Goal: Information Seeking & Learning: Check status

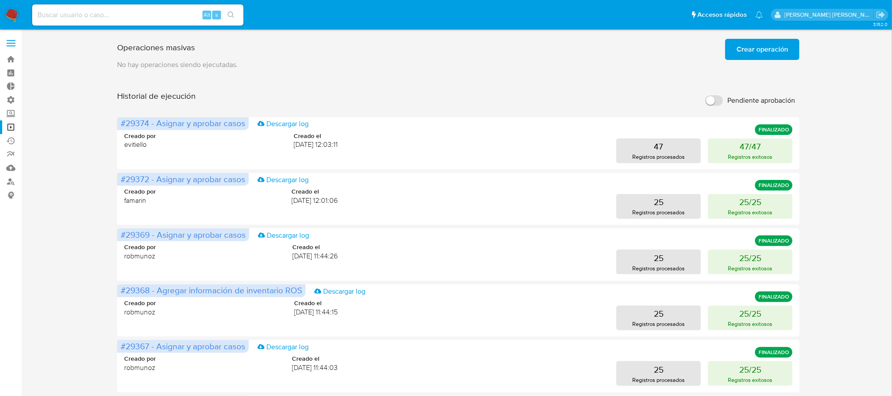
click at [159, 10] on input at bounding box center [137, 14] width 211 height 11
type input "192565450"
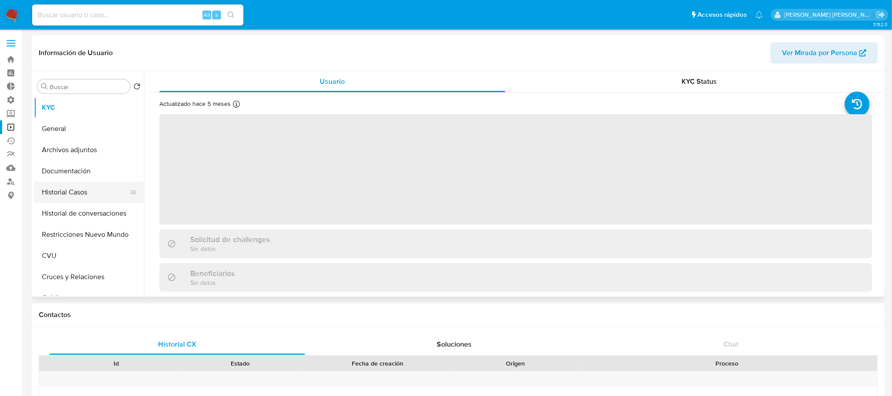
click at [92, 188] on button "Historial Casos" at bounding box center [85, 191] width 103 height 21
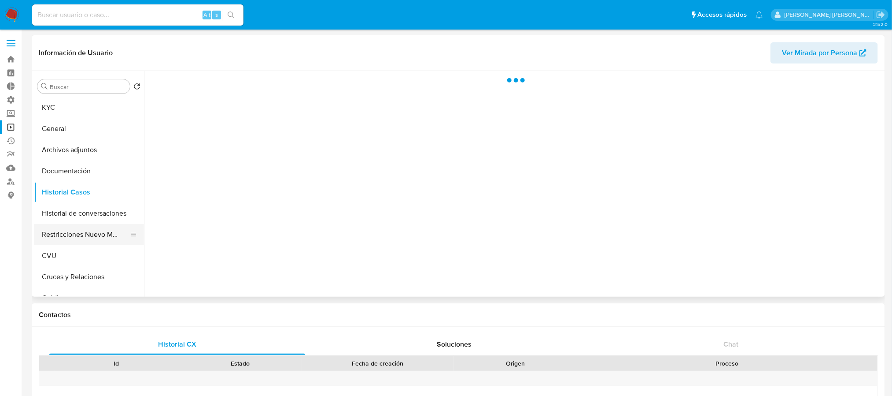
select select "10"
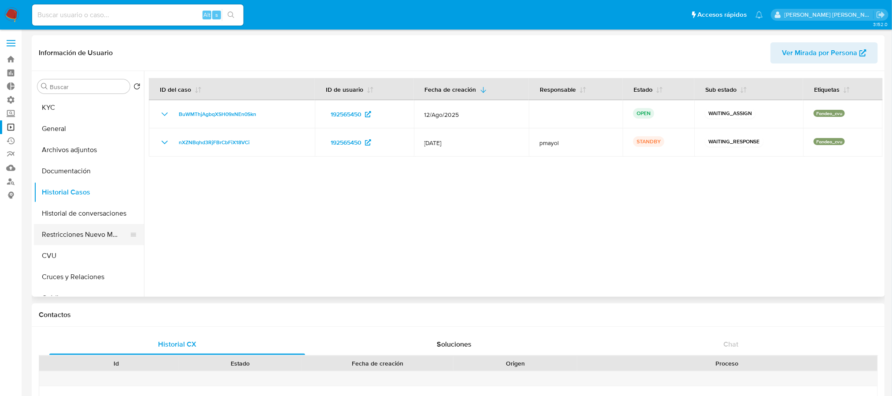
click at [92, 237] on button "Restricciones Nuevo Mundo" at bounding box center [85, 234] width 103 height 21
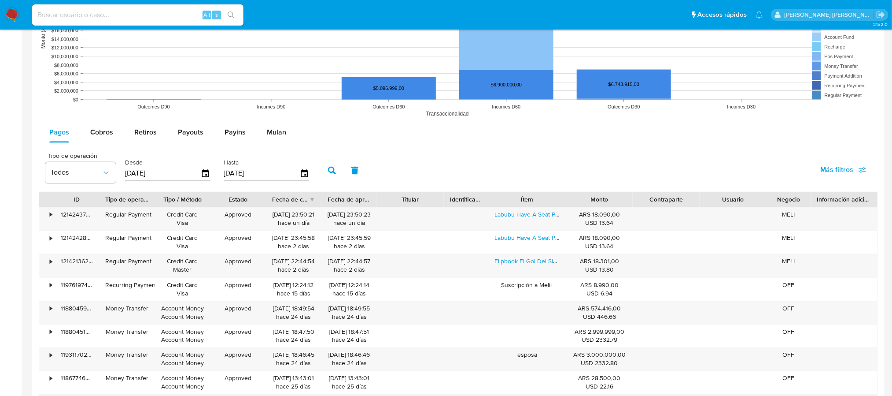
scroll to position [625, 0]
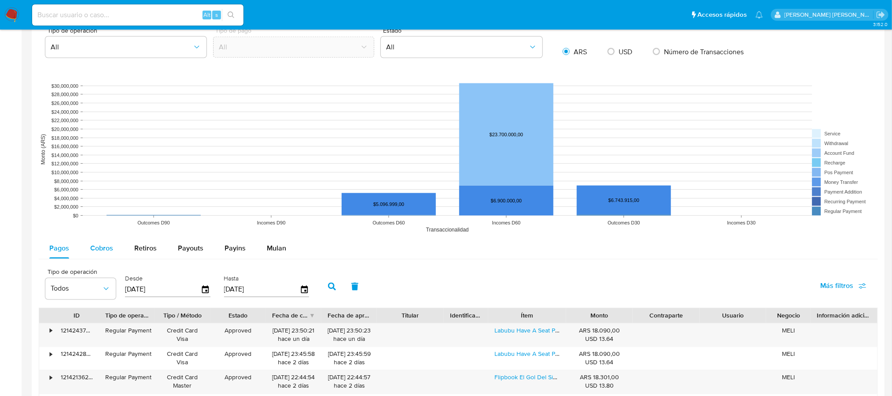
click at [107, 250] on span "Cobros" at bounding box center [101, 248] width 23 height 10
select select "10"
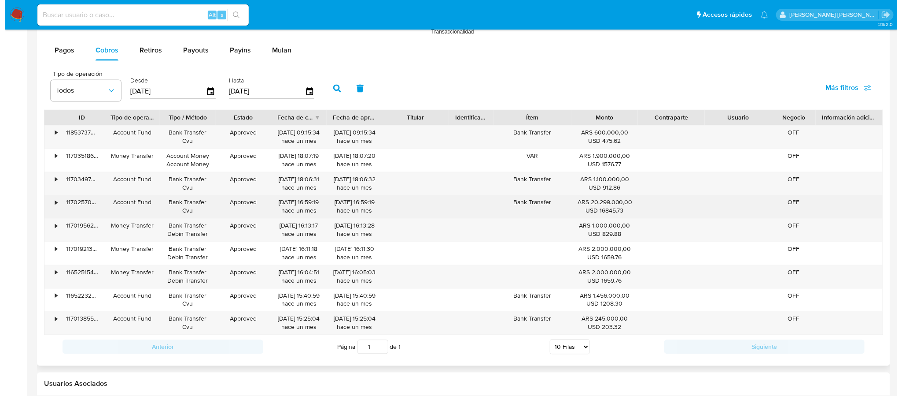
scroll to position [824, 0]
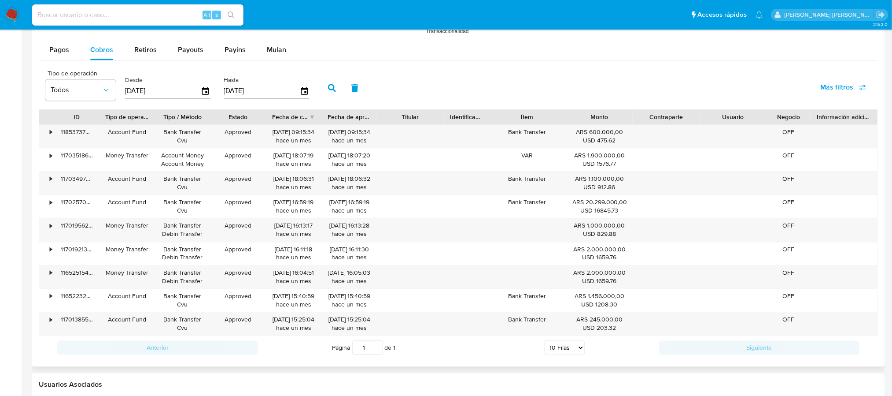
click at [147, 93] on input "16/05/2025" at bounding box center [163, 91] width 76 height 14
click at [201, 95] on icon "button" at bounding box center [205, 91] width 15 height 15
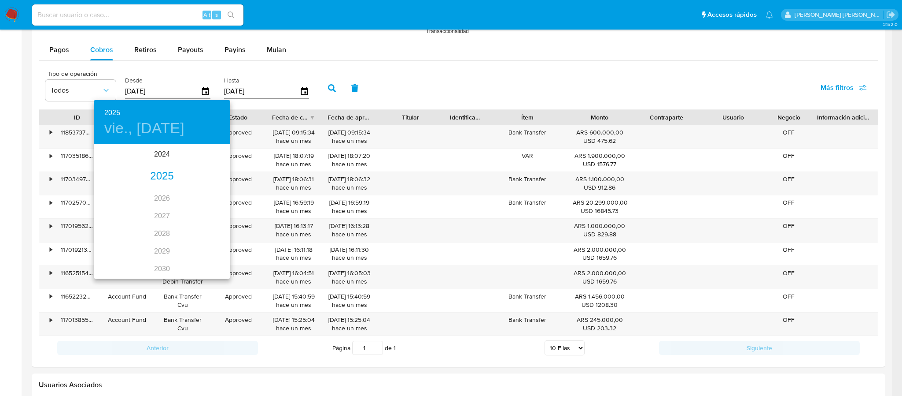
click at [163, 177] on div "2025" at bounding box center [162, 176] width 137 height 18
click at [207, 192] on div "jun." at bounding box center [207, 194] width 45 height 33
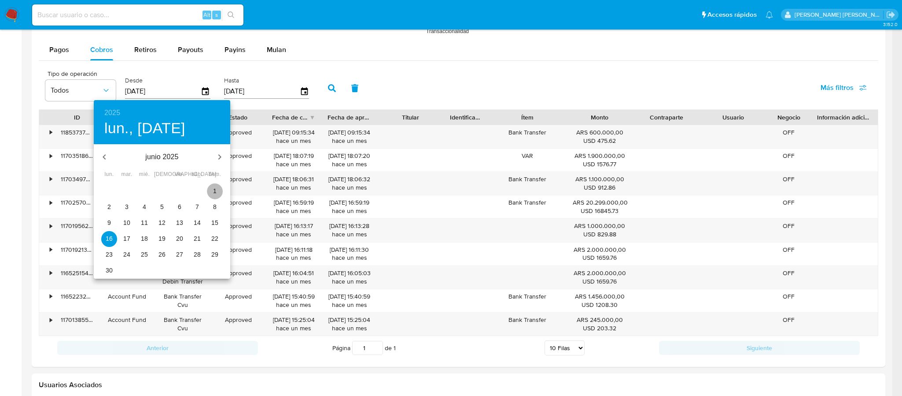
click at [214, 189] on p "1" at bounding box center [215, 190] width 4 height 9
type input "01/06/2025"
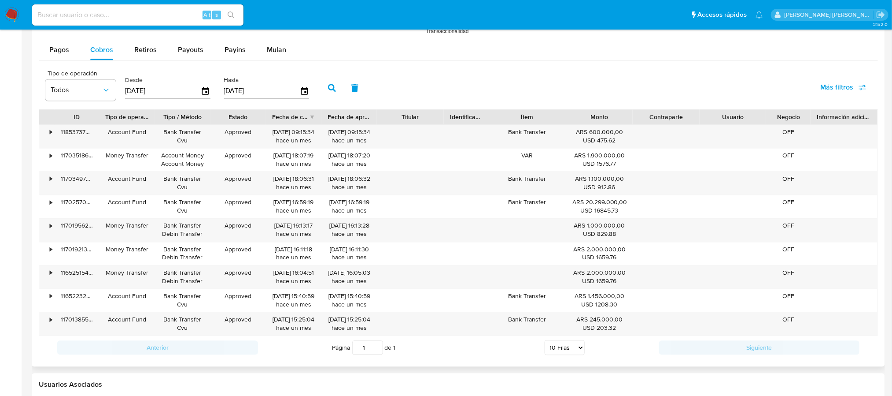
click at [250, 89] on input "13/08/2025" at bounding box center [262, 91] width 76 height 14
click at [304, 94] on icon "button" at bounding box center [304, 91] width 7 height 8
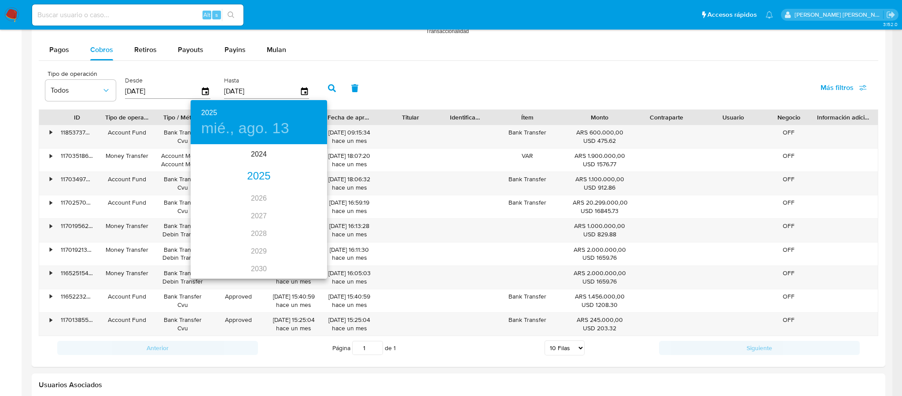
click at [228, 127] on h4 "mié., ago. 13" at bounding box center [245, 128] width 88 height 18
click at [201, 155] on icon "button" at bounding box center [201, 157] width 11 height 11
click at [209, 270] on p "30" at bounding box center [206, 270] width 7 height 9
type input "30/06/2025"
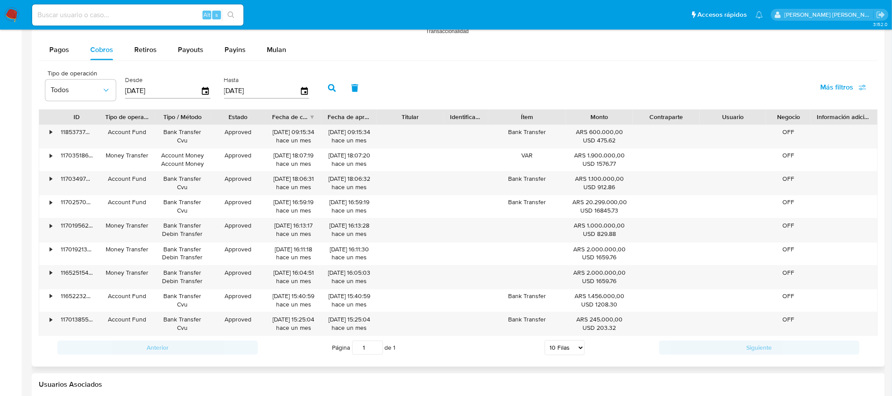
click at [328, 92] on icon "button" at bounding box center [332, 88] width 8 height 8
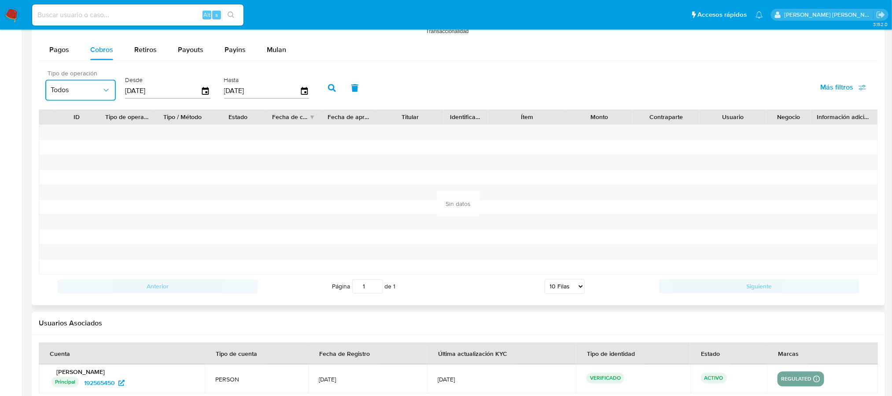
click at [70, 95] on span "Todos" at bounding box center [76, 90] width 51 height 9
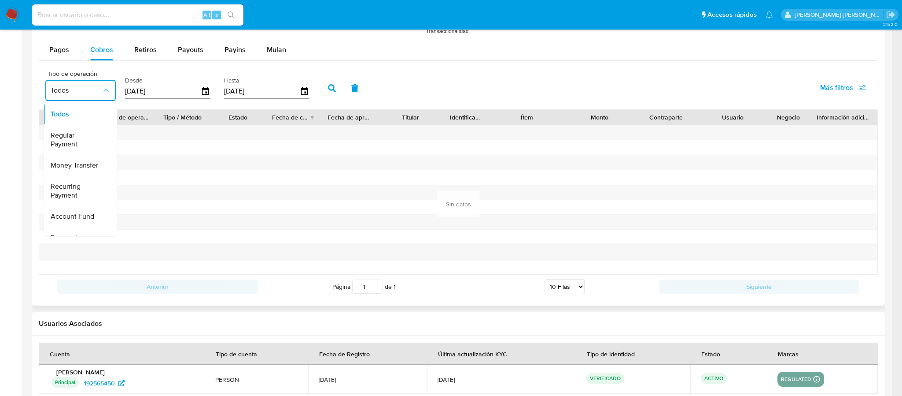
click at [423, 66] on div "Tipo de operación Todos Todos Regular Payment Money Transfer Recurring Payment …" at bounding box center [458, 87] width 839 height 44
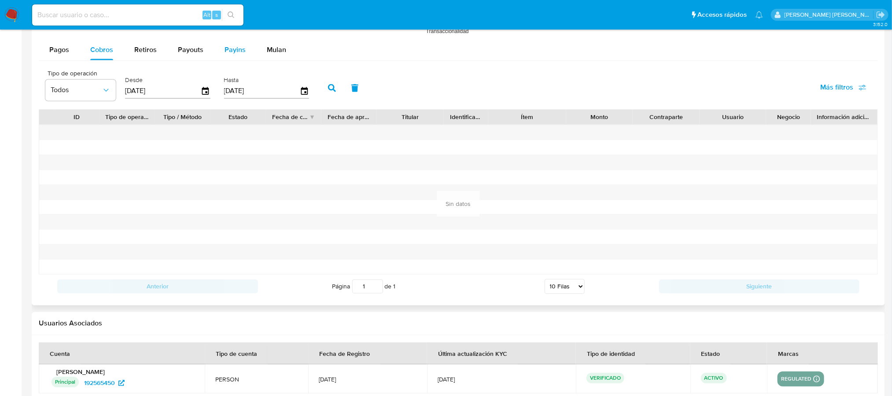
click at [233, 54] on span "Payins" at bounding box center [235, 49] width 21 height 10
select select "10"
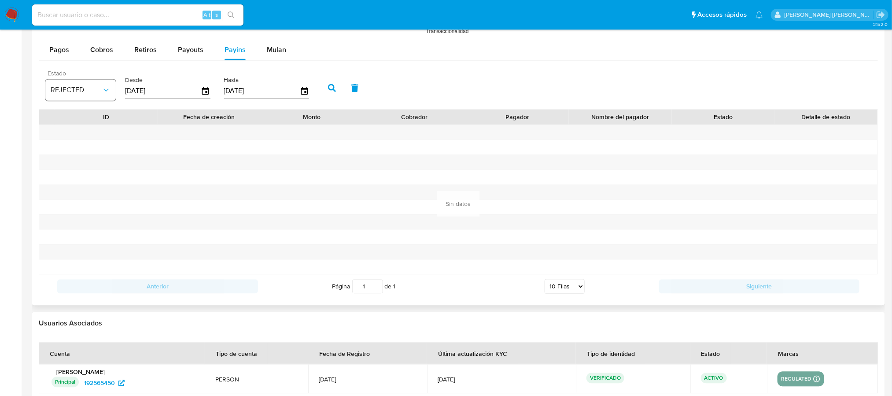
click at [89, 97] on button "REJECTED" at bounding box center [80, 90] width 70 height 21
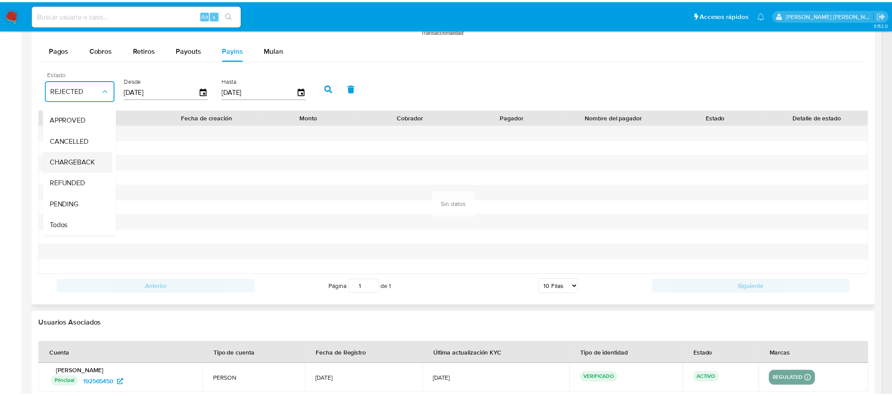
scroll to position [67, 0]
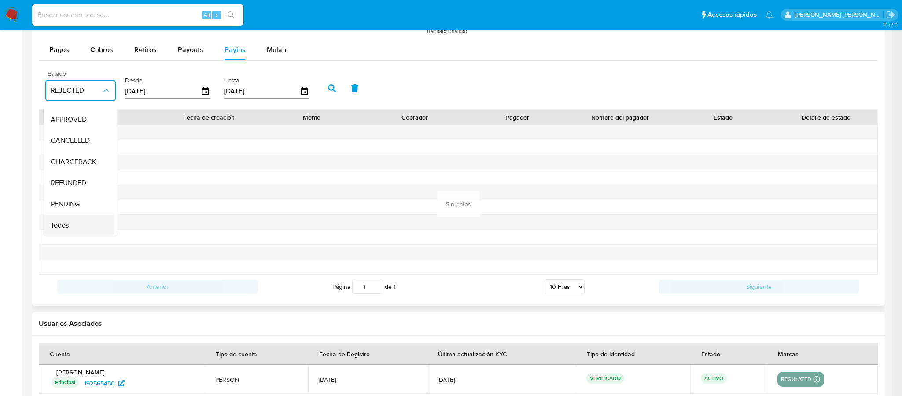
click at [70, 217] on div "Todos" at bounding box center [76, 224] width 51 height 21
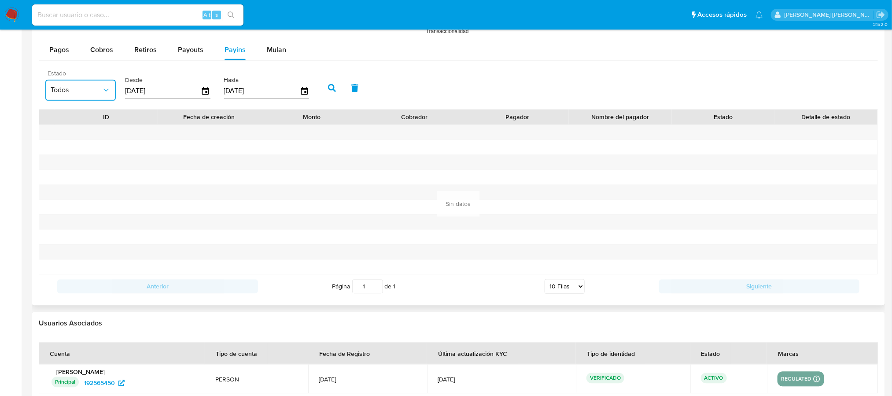
click at [161, 91] on input "16/05/2025" at bounding box center [163, 91] width 76 height 14
click at [203, 91] on icon "button" at bounding box center [205, 91] width 15 height 15
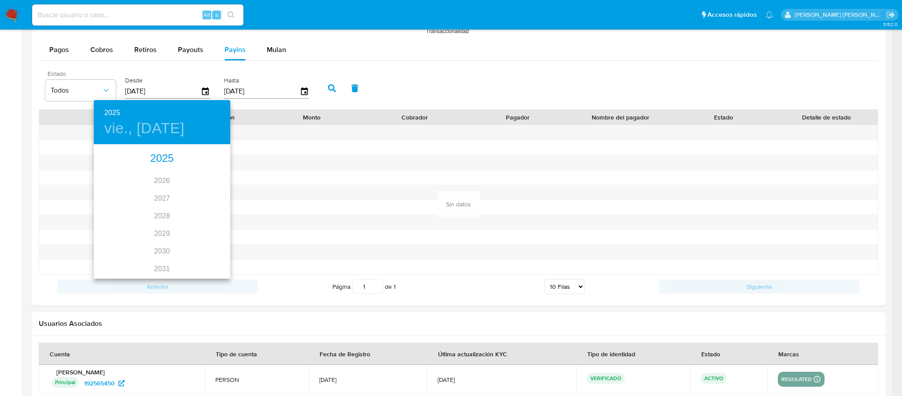
click at [155, 159] on div "2025" at bounding box center [162, 159] width 137 height 18
click at [200, 192] on div "jun." at bounding box center [207, 194] width 45 height 33
click at [216, 190] on p "1" at bounding box center [215, 190] width 4 height 9
type input "01/06/2025"
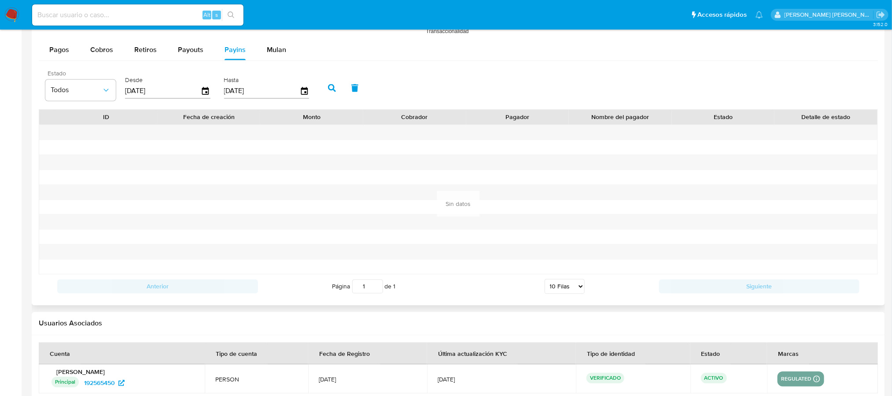
click at [237, 91] on input "13/08/2025" at bounding box center [262, 91] width 76 height 14
click at [303, 89] on icon "button" at bounding box center [304, 91] width 7 height 8
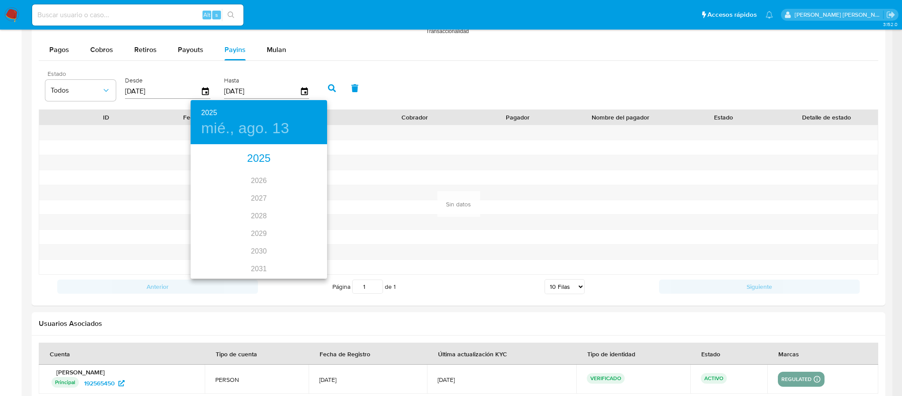
click at [244, 157] on div "2025" at bounding box center [259, 159] width 137 height 18
click at [300, 193] on div "jun." at bounding box center [304, 194] width 45 height 33
click at [209, 270] on p "30" at bounding box center [206, 270] width 7 height 9
type input "30/06/2025"
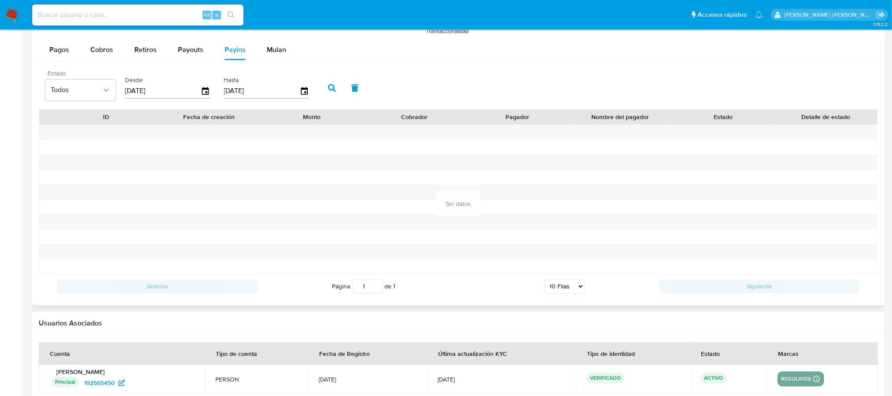
click at [328, 87] on icon "button" at bounding box center [332, 88] width 8 height 8
click at [328, 90] on icon "button" at bounding box center [332, 88] width 8 height 8
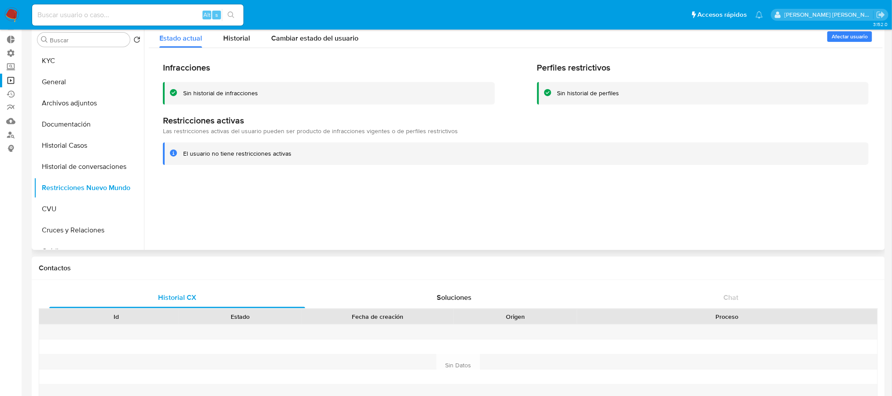
scroll to position [0, 0]
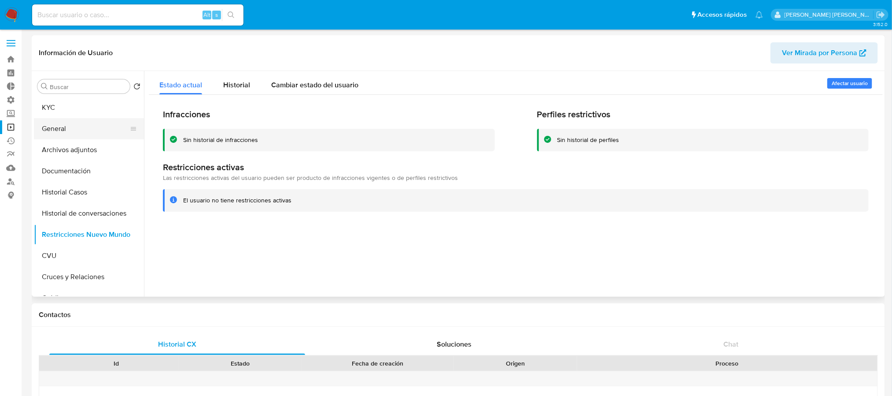
click at [57, 122] on button "General" at bounding box center [85, 128] width 103 height 21
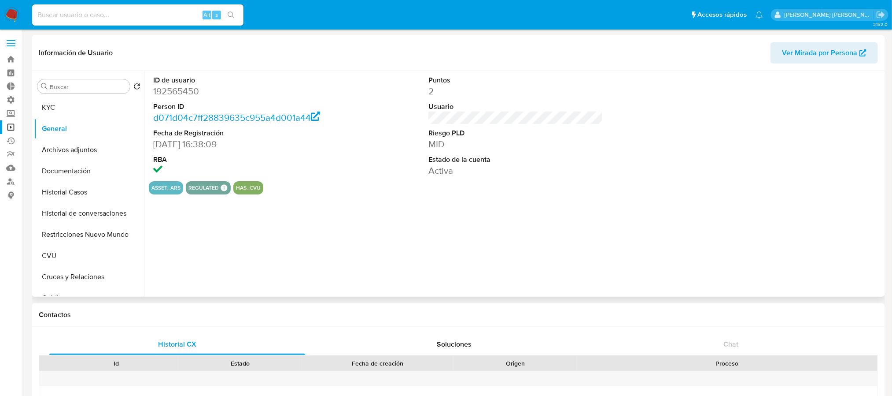
click at [188, 92] on dd "192565450" at bounding box center [240, 91] width 175 height 12
copy dd "192565450"
click at [106, 193] on button "Historial Casos" at bounding box center [85, 191] width 103 height 21
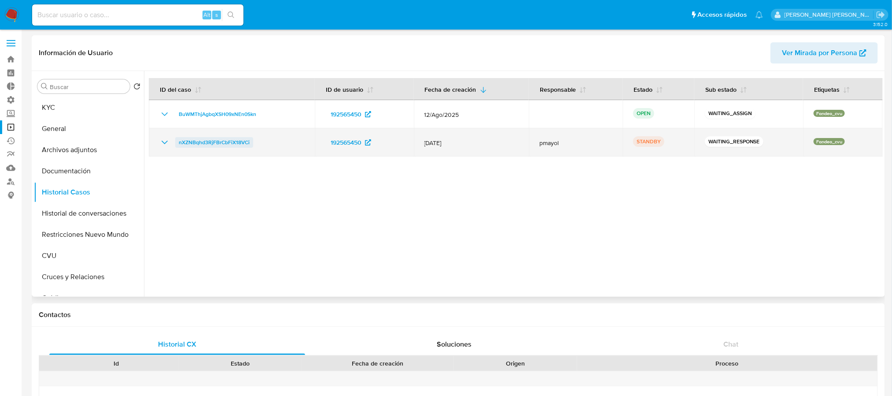
click at [242, 143] on span "nXZNBqhd3RjFBrCbFiX18VCi" at bounding box center [214, 142] width 71 height 11
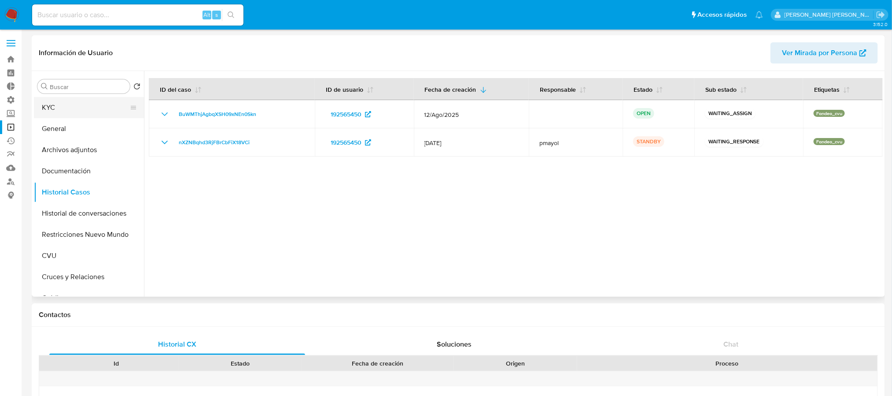
click at [83, 115] on button "KYC" at bounding box center [85, 107] width 103 height 21
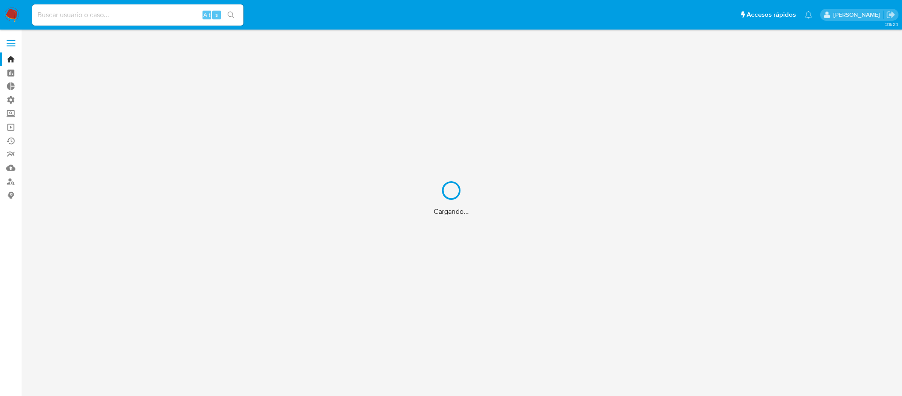
click at [12, 168] on div "Cargando..." at bounding box center [451, 198] width 902 height 396
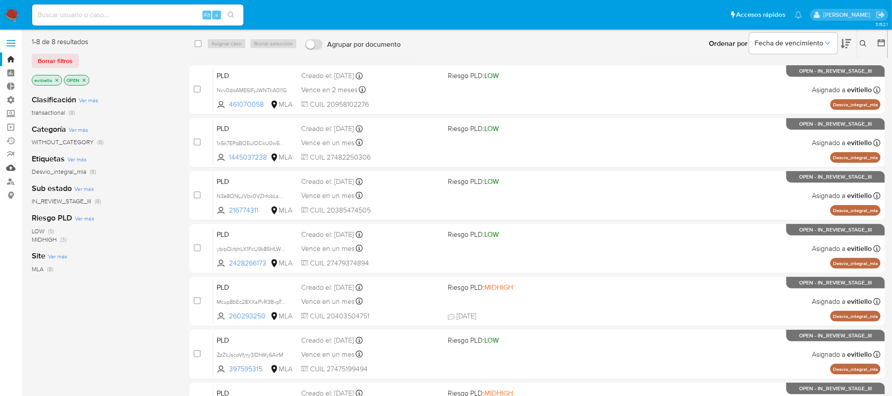
click at [14, 172] on link "Mulan" at bounding box center [52, 168] width 105 height 14
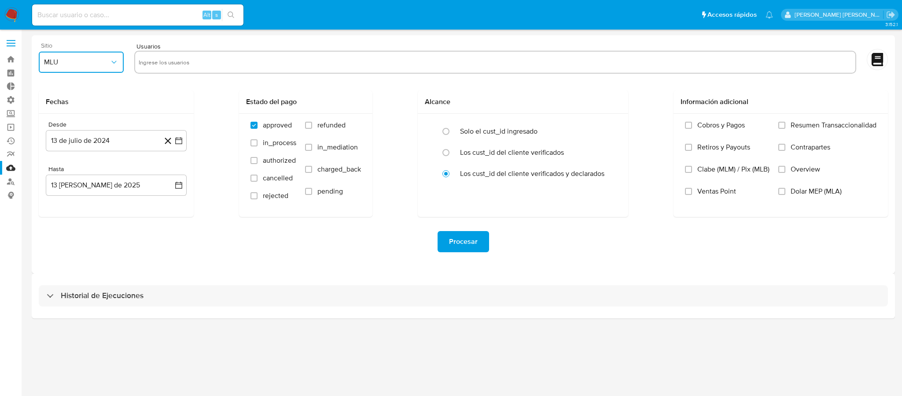
click at [69, 62] on span "MLU" at bounding box center [77, 62] width 66 height 9
click at [82, 80] on div "MLA" at bounding box center [78, 85] width 69 height 21
click at [181, 66] on input "text" at bounding box center [495, 62] width 713 height 14
type input "192565450"
click at [448, 151] on input "radio" at bounding box center [446, 152] width 14 height 14
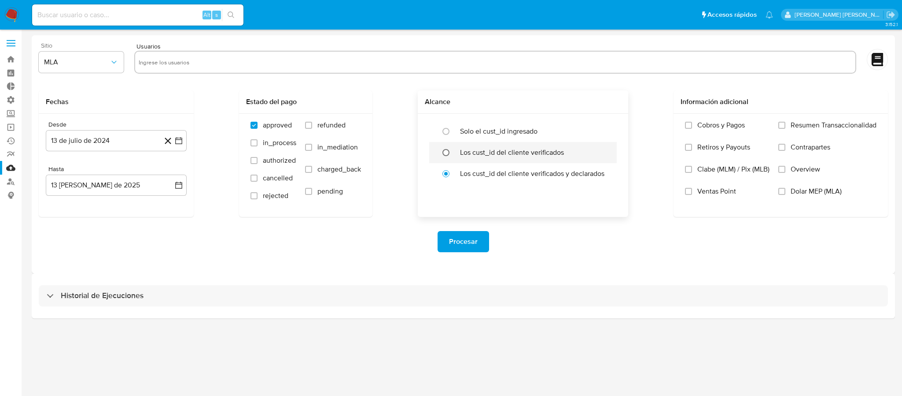
radio input "true"
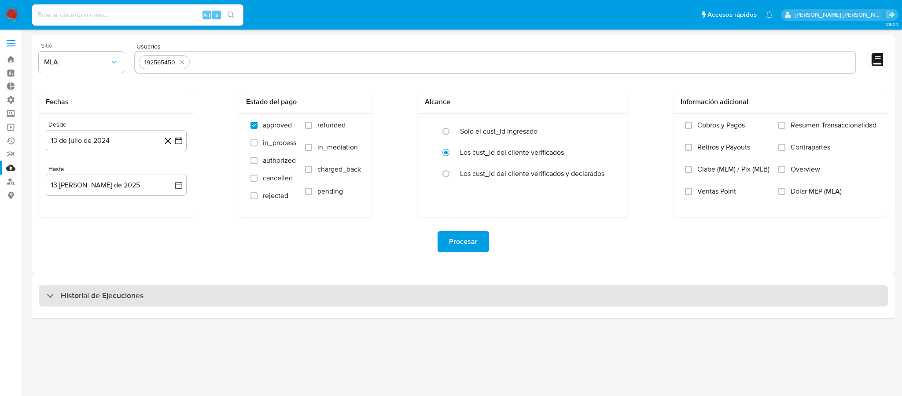
click at [188, 285] on div "Historial de Ejecuciones" at bounding box center [464, 295] width 850 height 21
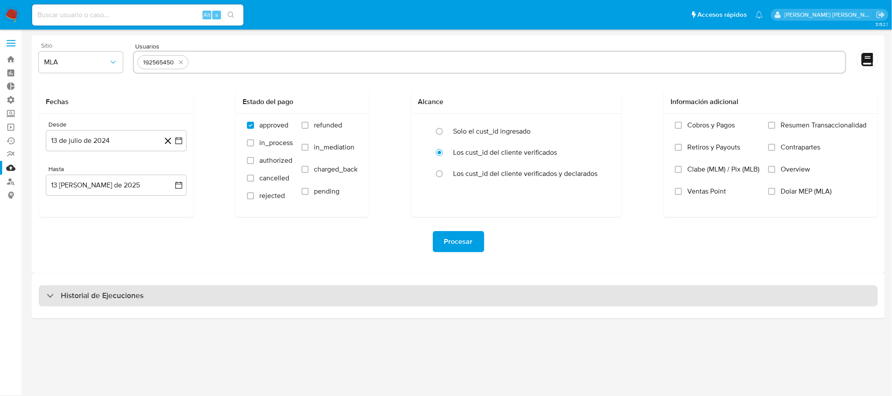
select select "10"
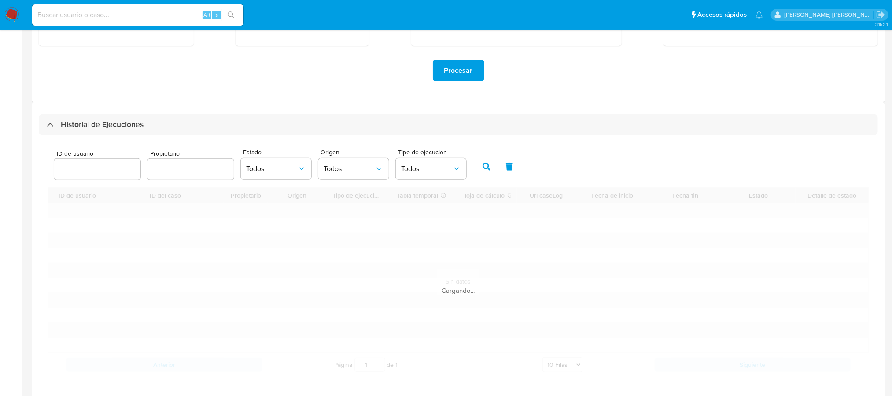
scroll to position [180, 0]
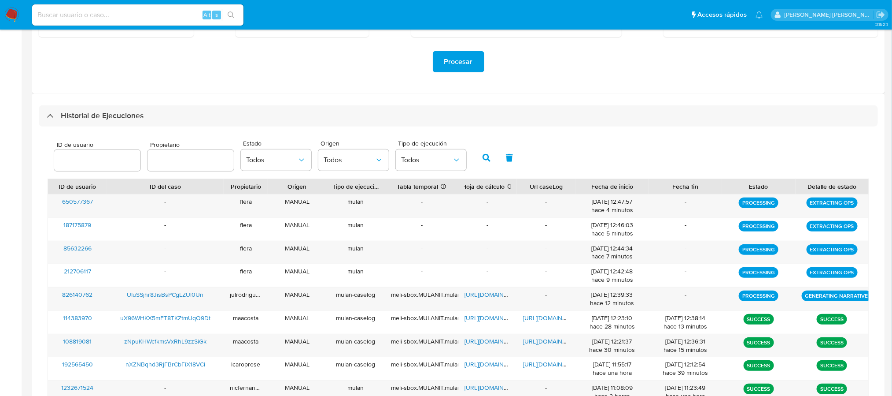
click at [100, 156] on input "number" at bounding box center [97, 160] width 86 height 11
type input "192565450"
click at [476, 157] on button "button" at bounding box center [486, 157] width 23 height 21
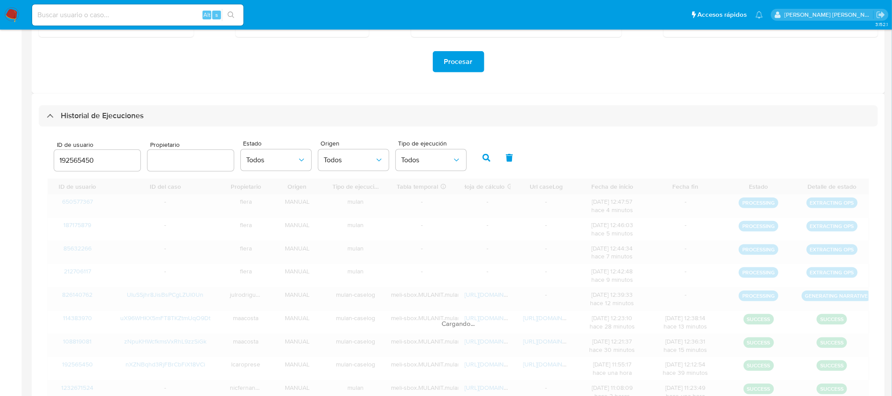
scroll to position [98, 0]
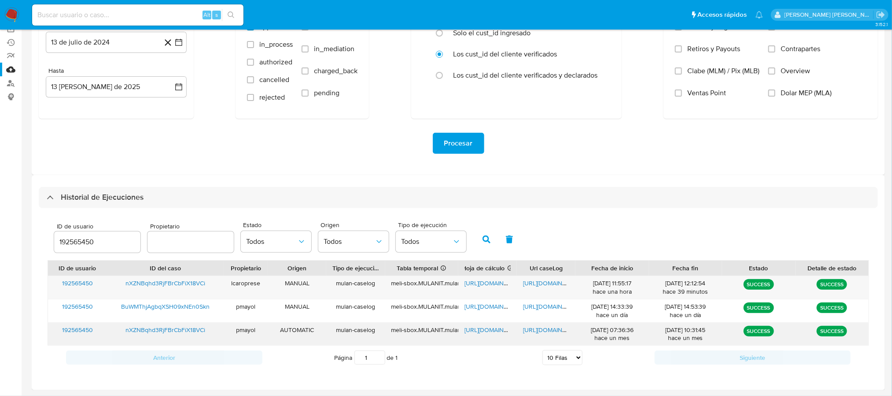
click at [547, 332] on span "[URL][DOMAIN_NAME]" at bounding box center [553, 329] width 61 height 9
click at [115, 12] on input at bounding box center [137, 14] width 211 height 11
paste input "d071d04c7ff28839635c955a4d001a44"
type input "d071d04c7ff28839635c955a4d001a44"
click at [233, 11] on button "search-icon" at bounding box center [231, 15] width 18 height 12
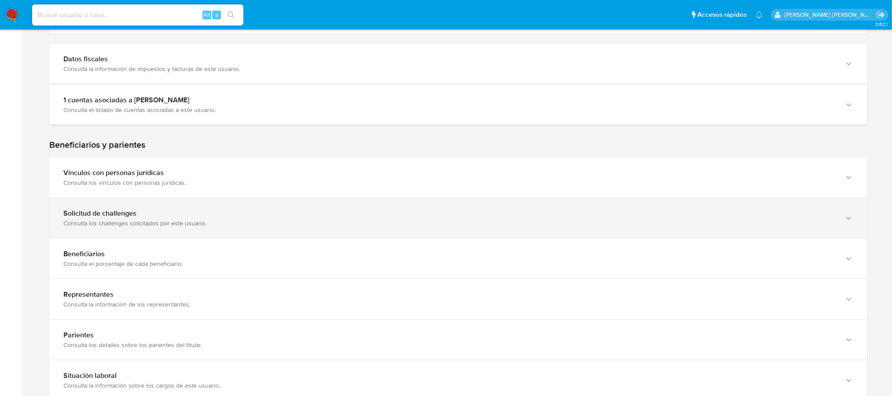
scroll to position [396, 0]
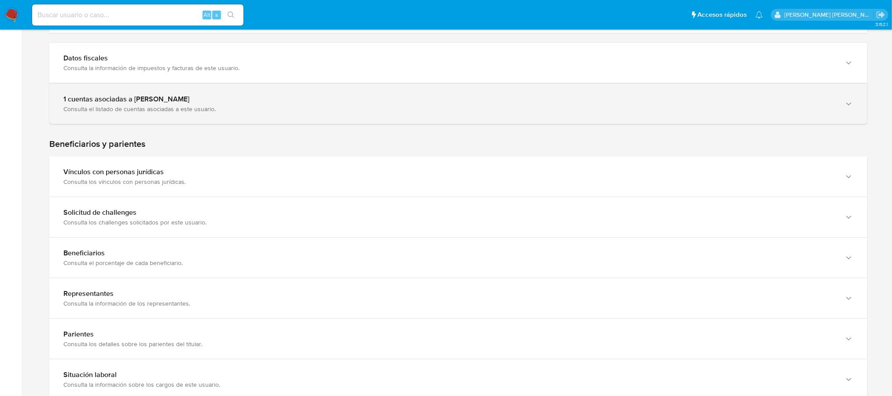
click at [248, 114] on div "1 cuentas asociadas a [PERSON_NAME] Consulta el listado de cuentas asociadas a …" at bounding box center [458, 104] width 818 height 40
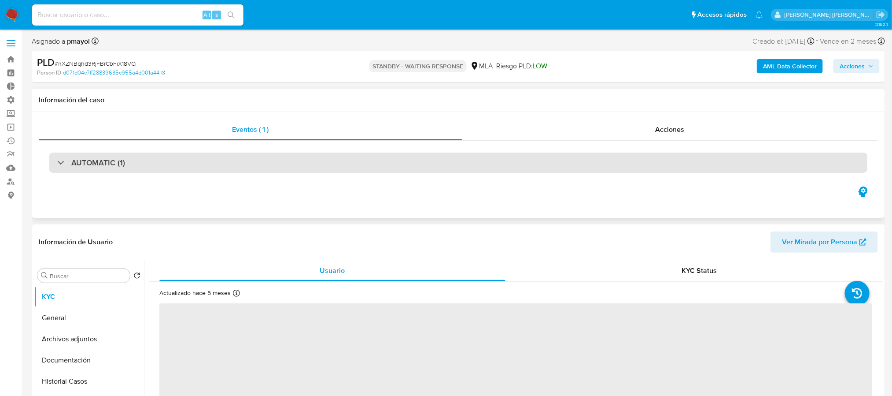
click at [280, 167] on div "AUTOMATIC (1)" at bounding box center [458, 162] width 818 height 20
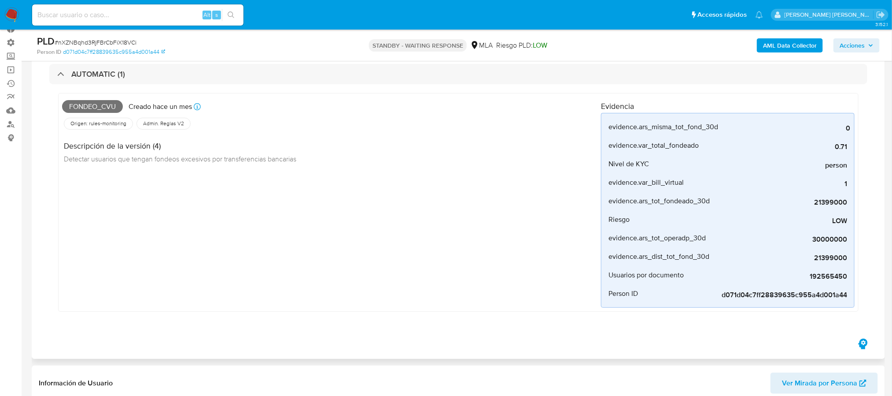
scroll to position [66, 0]
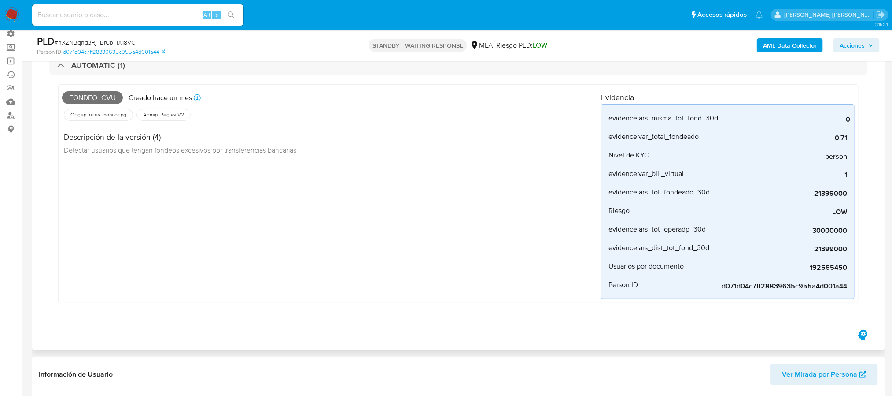
select select "10"
click at [776, 285] on span "d071d04c7ff28839635c955a4d001a44" at bounding box center [781, 285] width 132 height 9
drag, startPoint x: 722, startPoint y: 291, endPoint x: 870, endPoint y: 287, distance: 148.0
click at [870, 287] on div "AUTOMATIC (1) Fondeo_cvu Creado hace un mes Creado: 12/07/2025 03:22:13 Origen:…" at bounding box center [458, 185] width 839 height 285
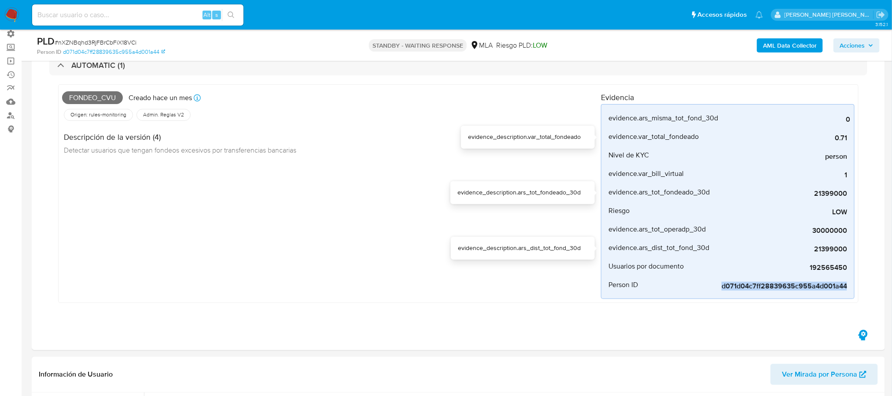
copy span "d071d04c7ff28839635c955a4d001a44"
